Goal: Task Accomplishment & Management: Use online tool/utility

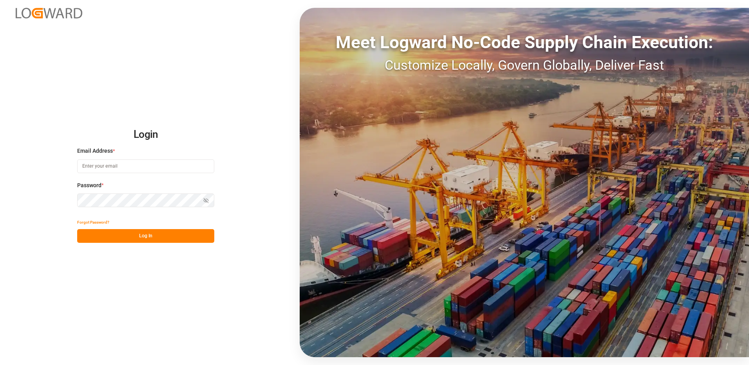
type input "[EMAIL_ADDRESS][DOMAIN_NAME]"
click at [138, 235] on button "Log In" at bounding box center [145, 236] width 137 height 14
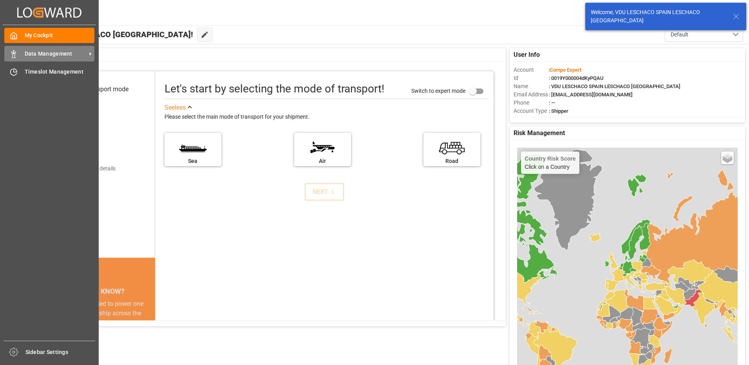
click at [38, 61] on div "Data Management Data Management" at bounding box center [49, 53] width 90 height 15
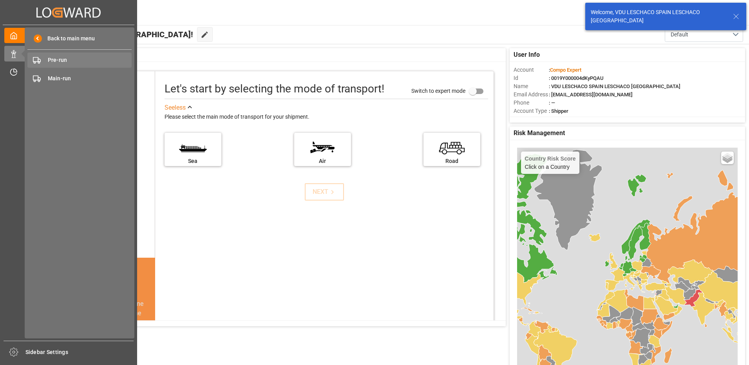
click at [63, 61] on span "Pre-run" at bounding box center [90, 60] width 84 height 8
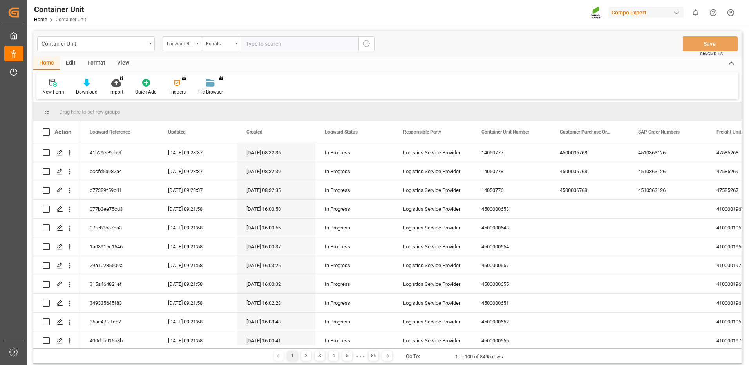
click at [188, 43] on div "Logward Reference" at bounding box center [180, 42] width 27 height 9
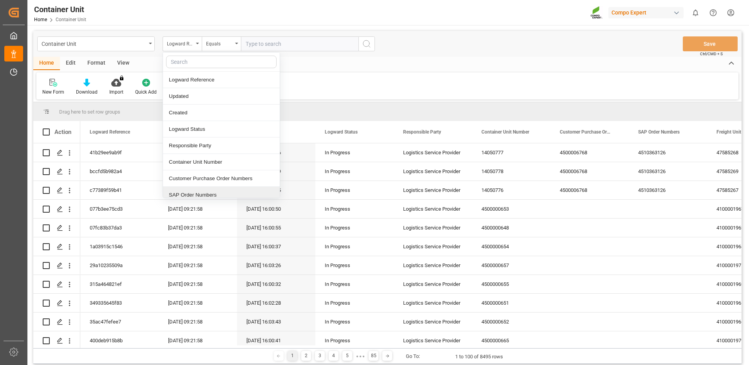
click at [203, 195] on div "SAP Order Numbers" at bounding box center [221, 195] width 117 height 16
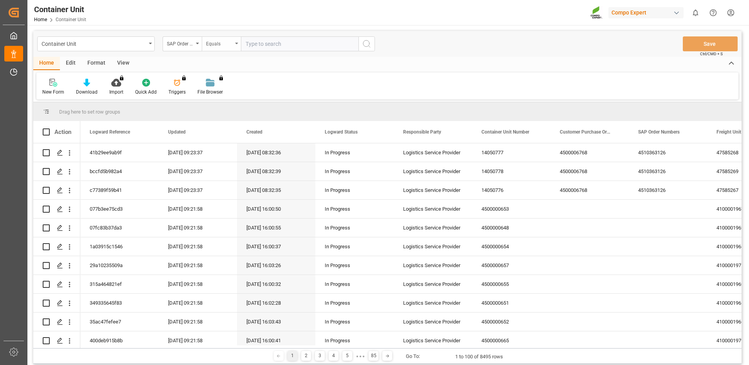
click at [224, 41] on div "Equals" at bounding box center [219, 42] width 27 height 9
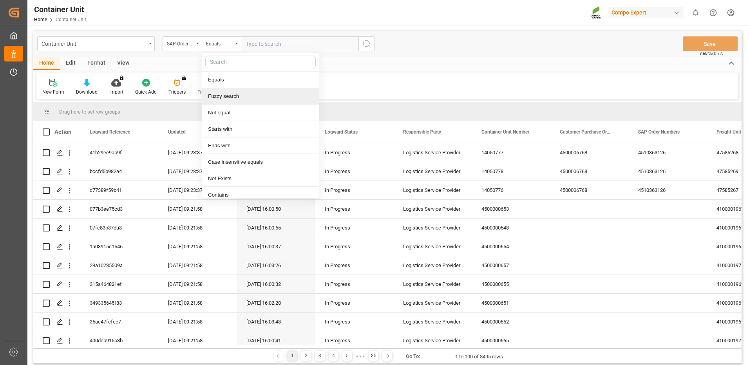
click at [225, 97] on div "Fuzzy search" at bounding box center [260, 96] width 117 height 16
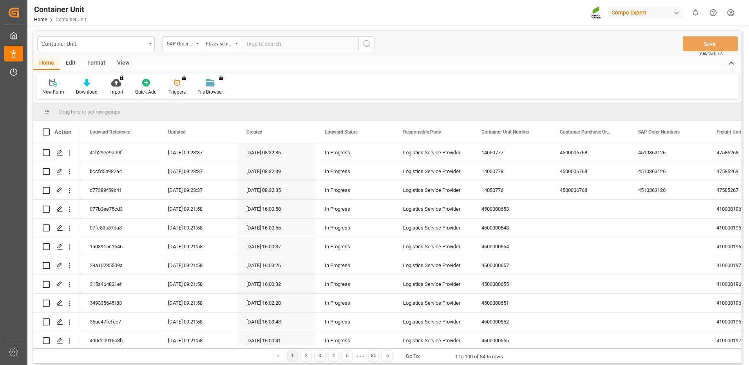
click at [311, 46] on input "text" at bounding box center [300, 43] width 118 height 15
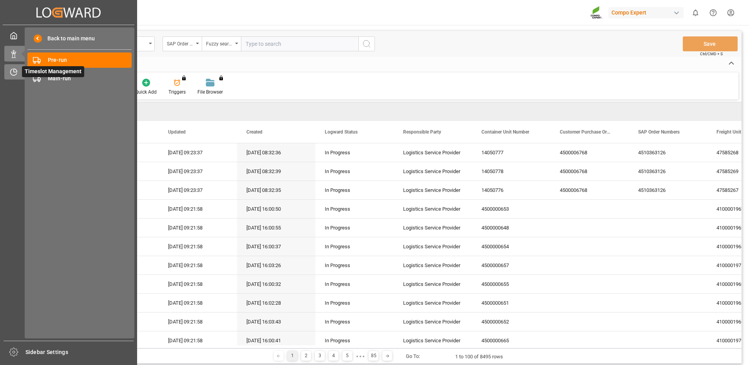
click at [13, 69] on icon at bounding box center [14, 72] width 8 height 8
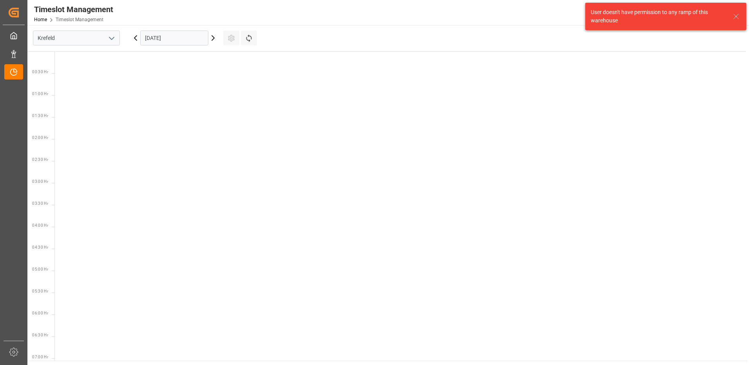
scroll to position [319, 0]
click at [112, 39] on polyline "open menu" at bounding box center [111, 38] width 5 height 2
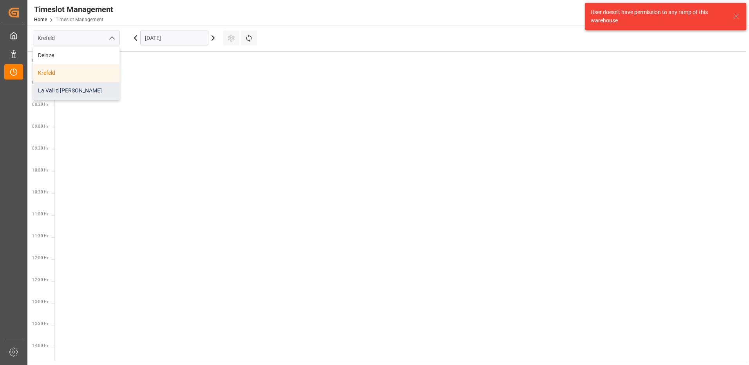
drag, startPoint x: 72, startPoint y: 89, endPoint x: 77, endPoint y: 86, distance: 5.3
click at [73, 89] on div "La Vall d [PERSON_NAME]" at bounding box center [76, 91] width 86 height 18
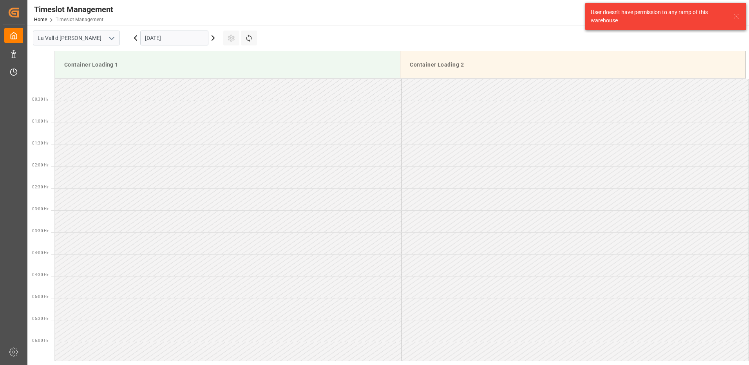
scroll to position [346, 0]
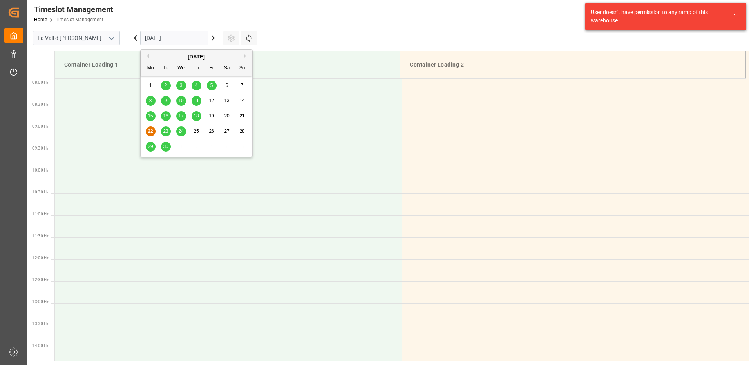
click at [183, 42] on input "[DATE]" at bounding box center [174, 38] width 68 height 15
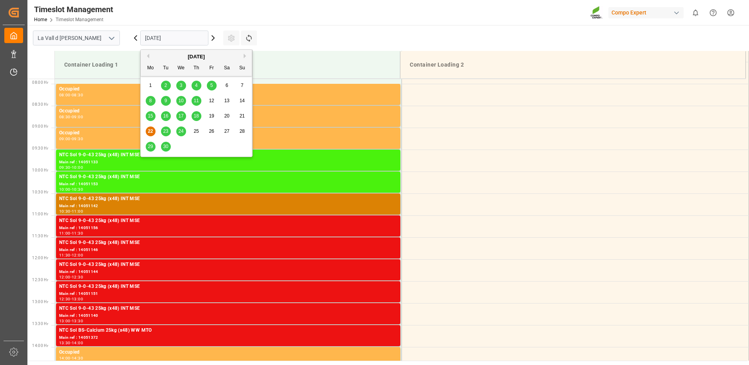
click at [167, 130] on span "23" at bounding box center [165, 131] width 5 height 5
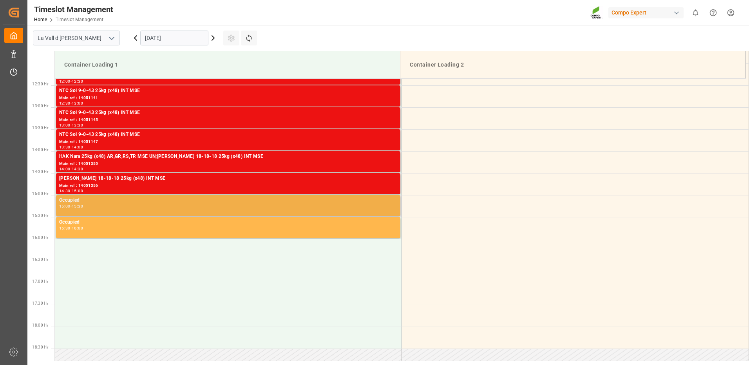
scroll to position [620, 0]
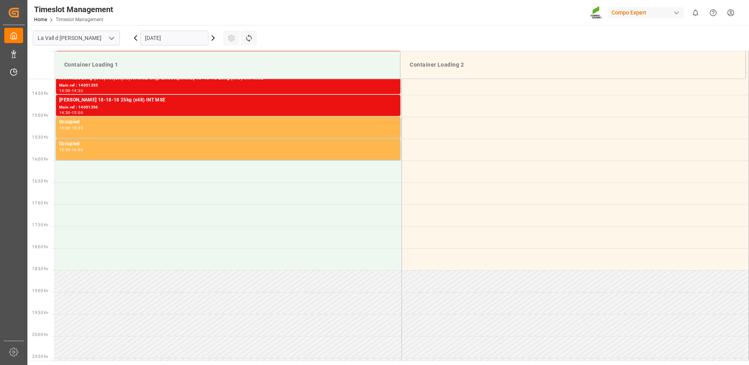
click at [197, 42] on input "[DATE]" at bounding box center [174, 38] width 68 height 15
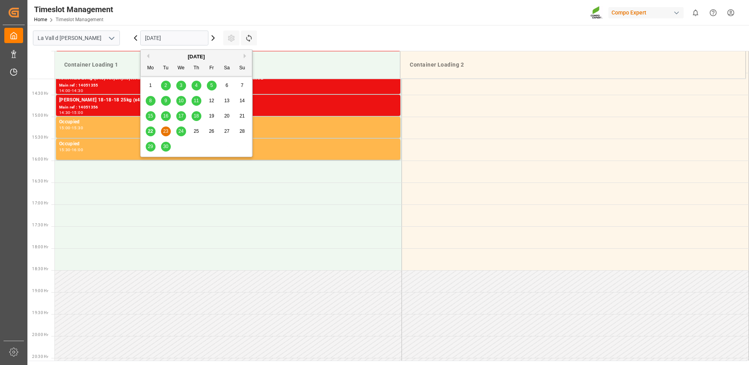
click at [181, 132] on span "24" at bounding box center [180, 131] width 5 height 5
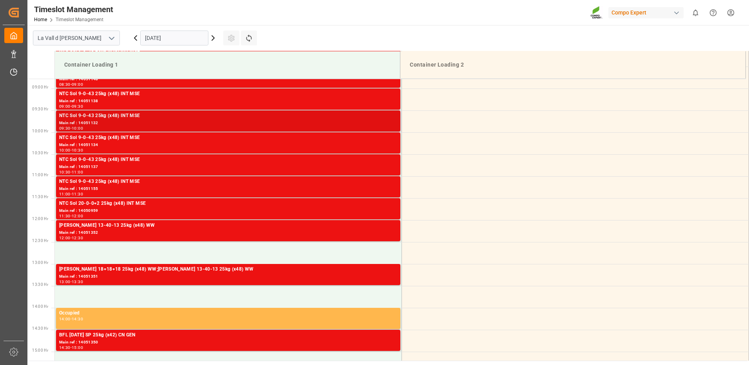
scroll to position [424, 0]
